Goal: Transaction & Acquisition: Purchase product/service

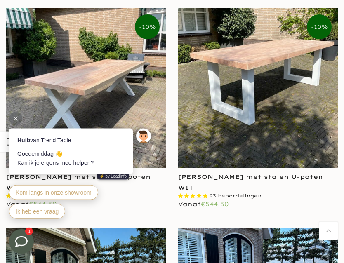
scroll to position [1050, 0]
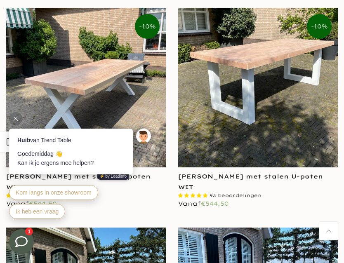
click at [110, 74] on img at bounding box center [85, 87] width 159 height 159
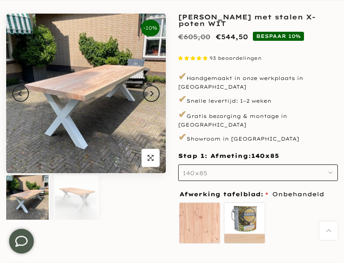
scroll to position [68, 0]
click at [333, 169] on button "140x85" at bounding box center [257, 172] width 159 height 16
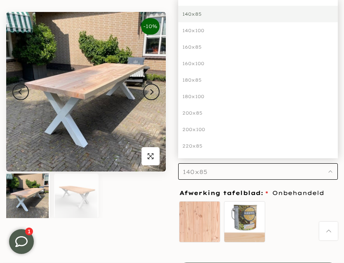
click at [202, 124] on div "200x100" at bounding box center [257, 129] width 159 height 16
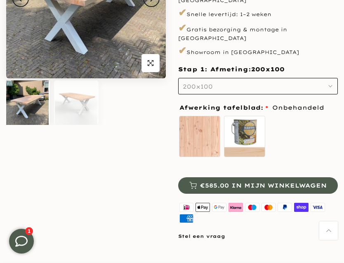
scroll to position [162, 0]
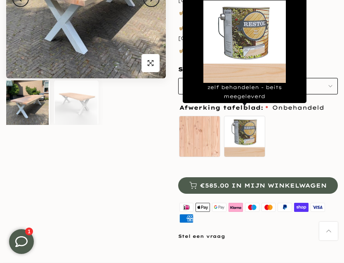
click at [250, 122] on label "zelf behandelen - beits meegeleverd" at bounding box center [244, 136] width 41 height 41
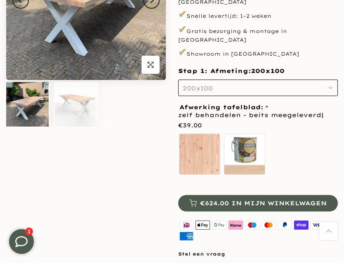
click at [311, 140] on div "Onbehandeld zelf behandelen - beits meegeleverd" at bounding box center [257, 156] width 159 height 46
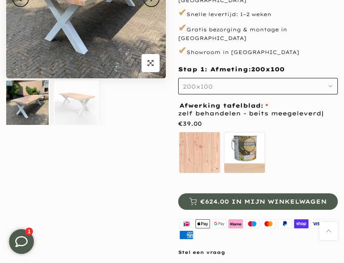
click at [123, 161] on div "-10% Uitverkocht Klik om te vergroten" at bounding box center [86, 88] width 172 height 338
